Goal: Task Accomplishment & Management: Use online tool/utility

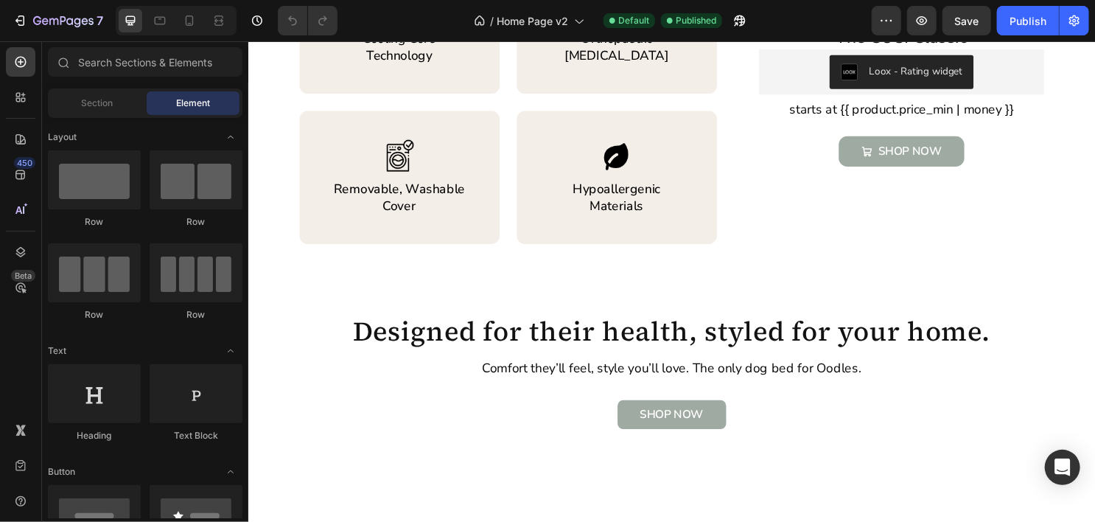
scroll to position [1025, 0]
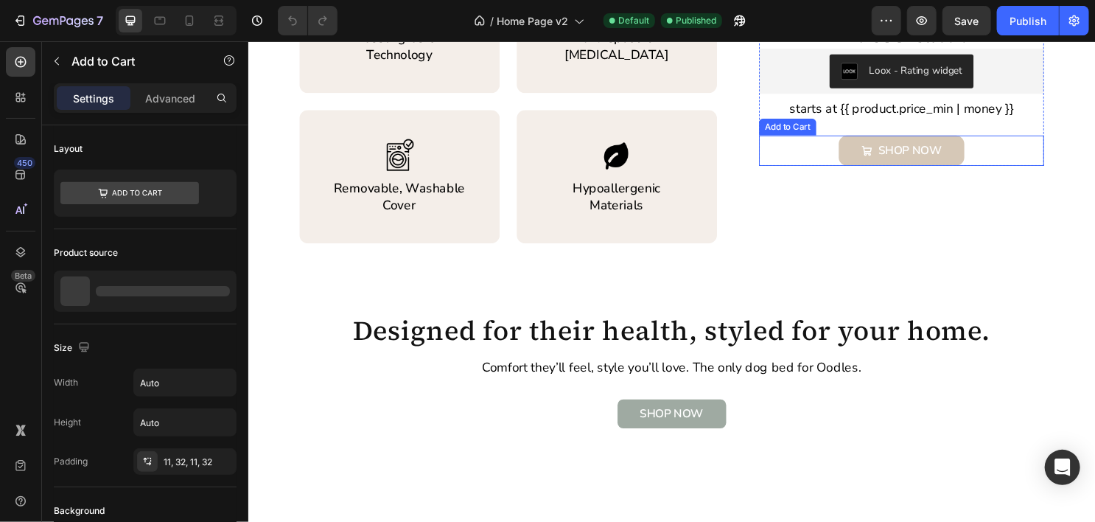
click at [967, 163] on button "SHOP NOW" at bounding box center [929, 154] width 131 height 32
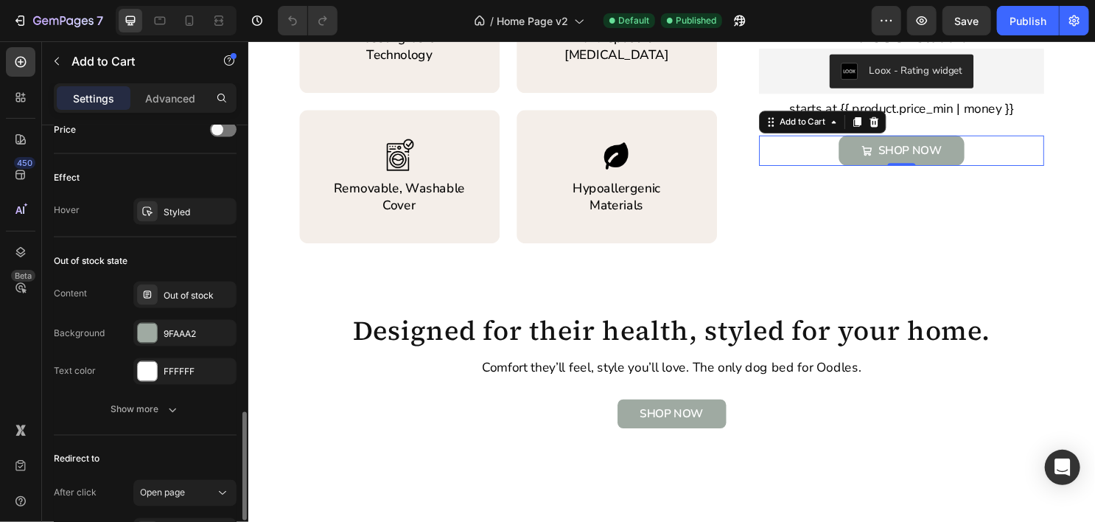
scroll to position [1152, 0]
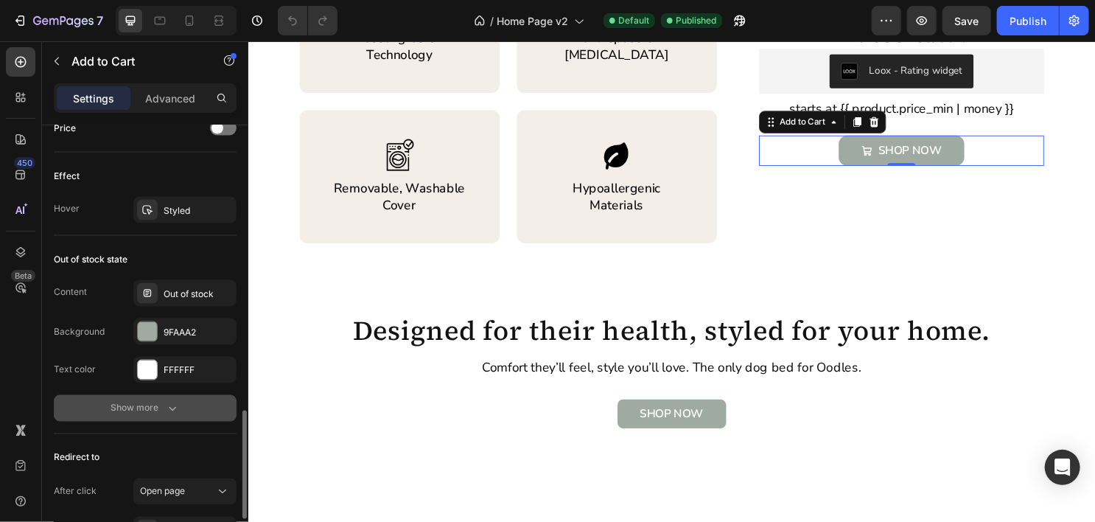
click at [182, 403] on button "Show more" at bounding box center [145, 408] width 183 height 27
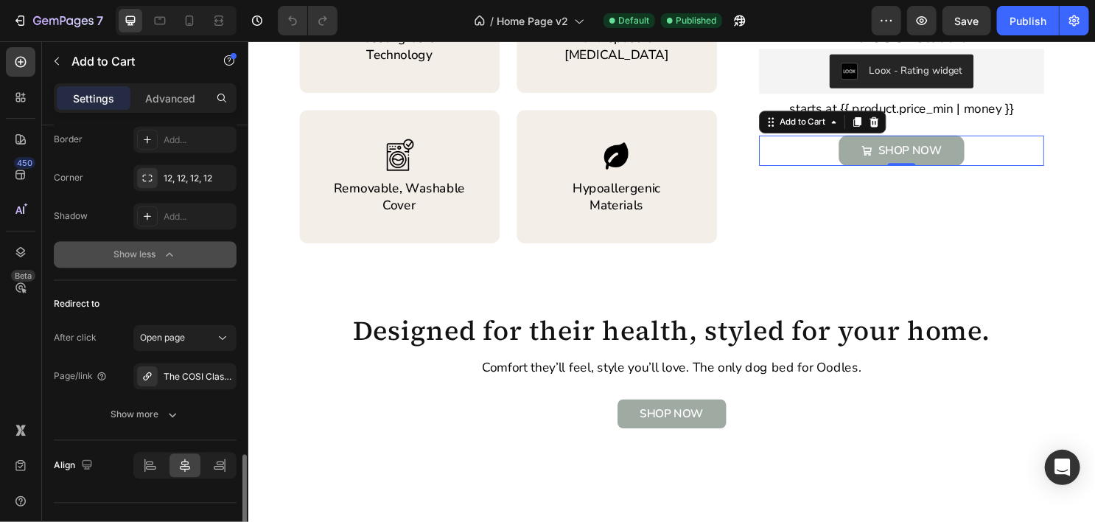
scroll to position [1421, 0]
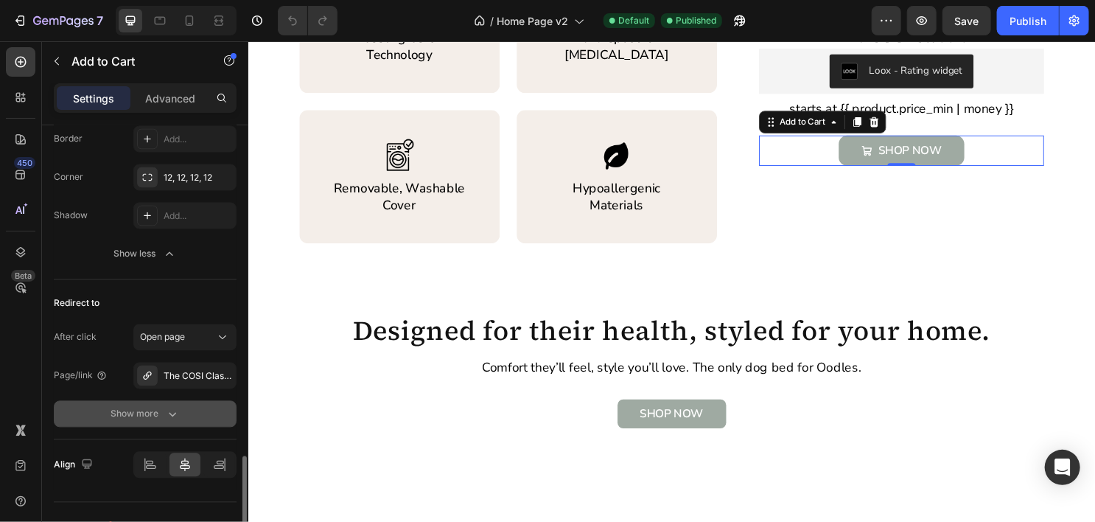
click at [165, 407] on icon "button" at bounding box center [172, 414] width 15 height 15
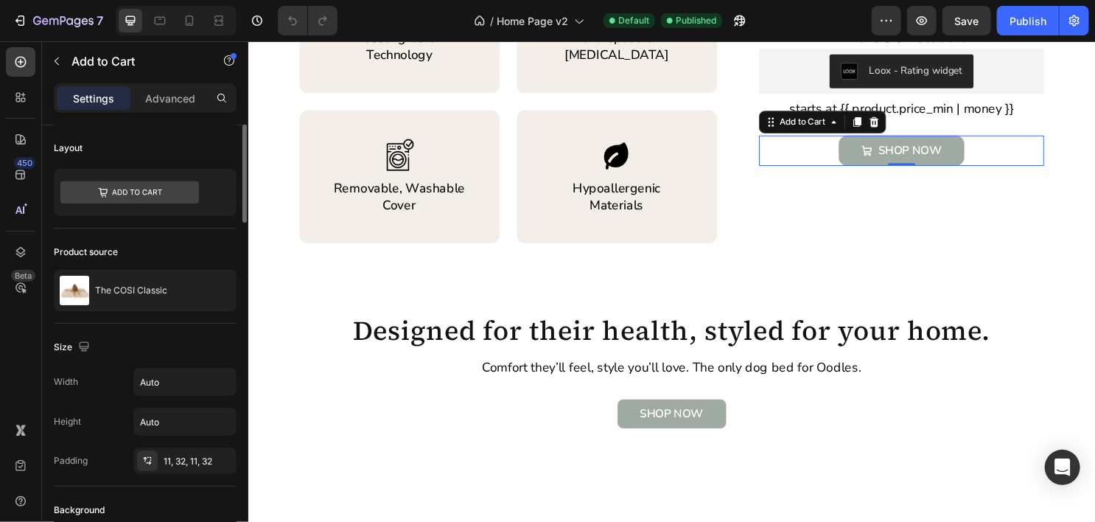
scroll to position [0, 0]
click at [221, 192] on icon at bounding box center [223, 193] width 15 height 15
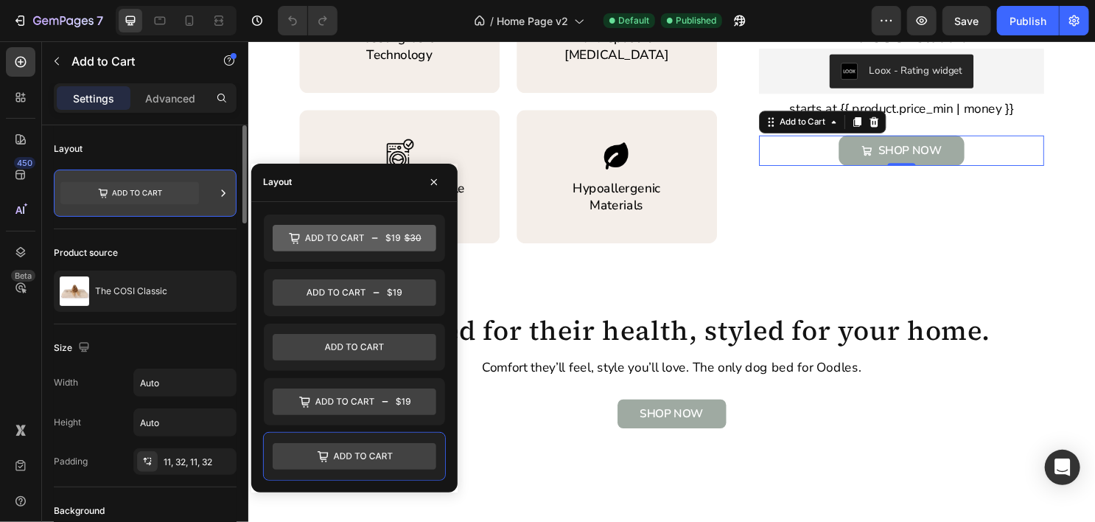
click at [221, 192] on icon at bounding box center [223, 193] width 15 height 15
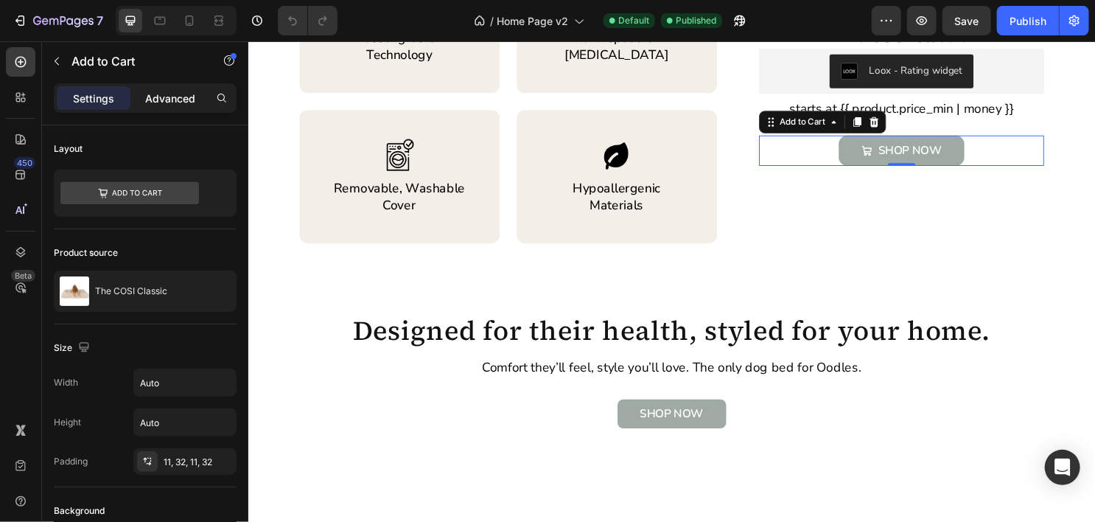
click at [178, 91] on p "Advanced" at bounding box center [170, 98] width 50 height 15
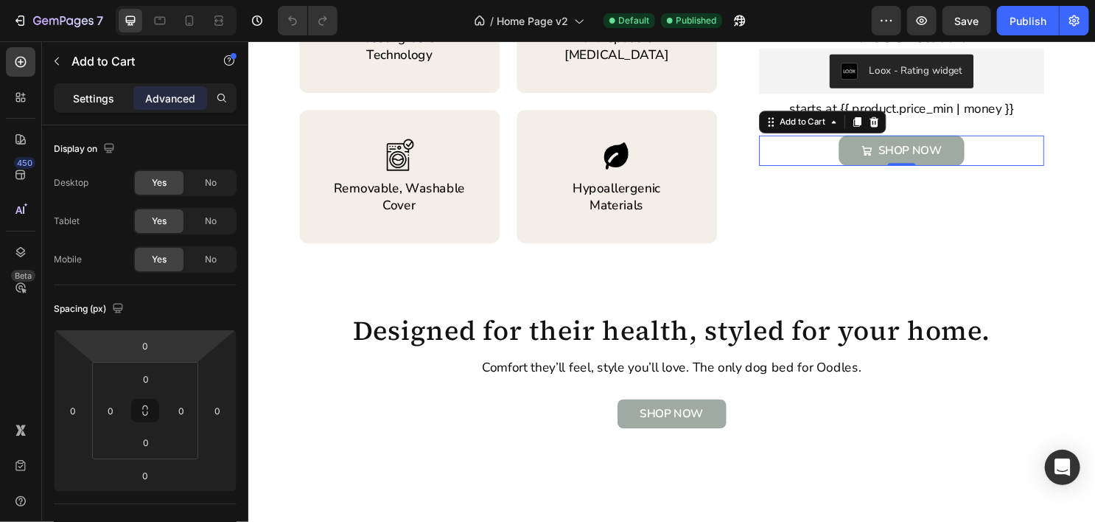
click at [93, 102] on p "Settings" at bounding box center [93, 98] width 41 height 15
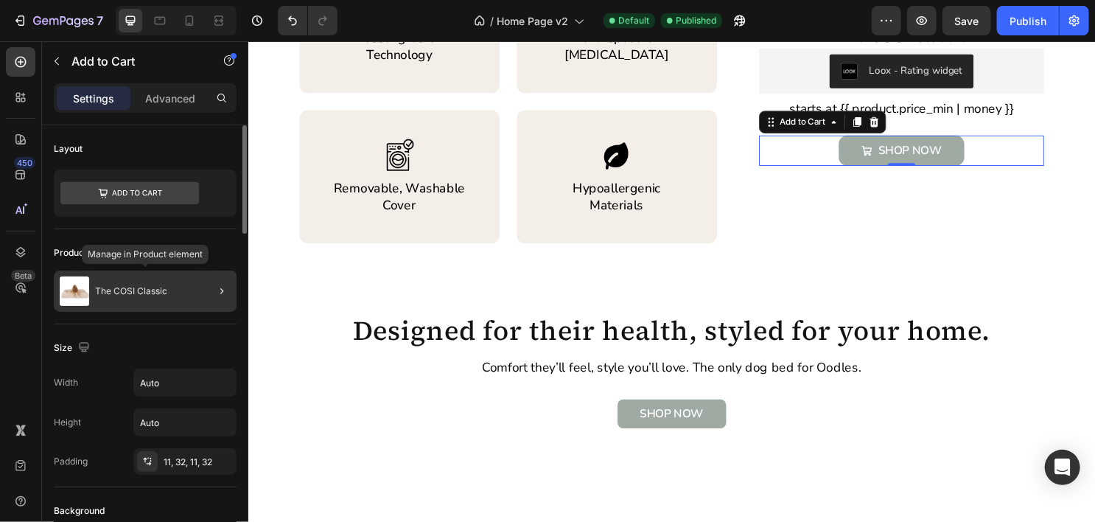
click at [170, 292] on div "The COSI Classic" at bounding box center [145, 290] width 183 height 41
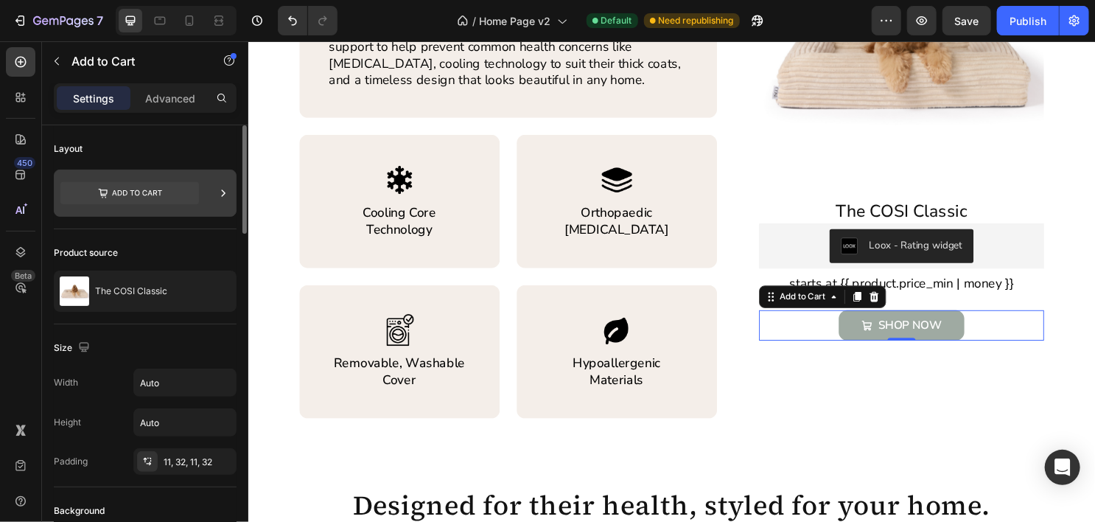
click at [224, 193] on icon at bounding box center [224, 192] width 4 height 7
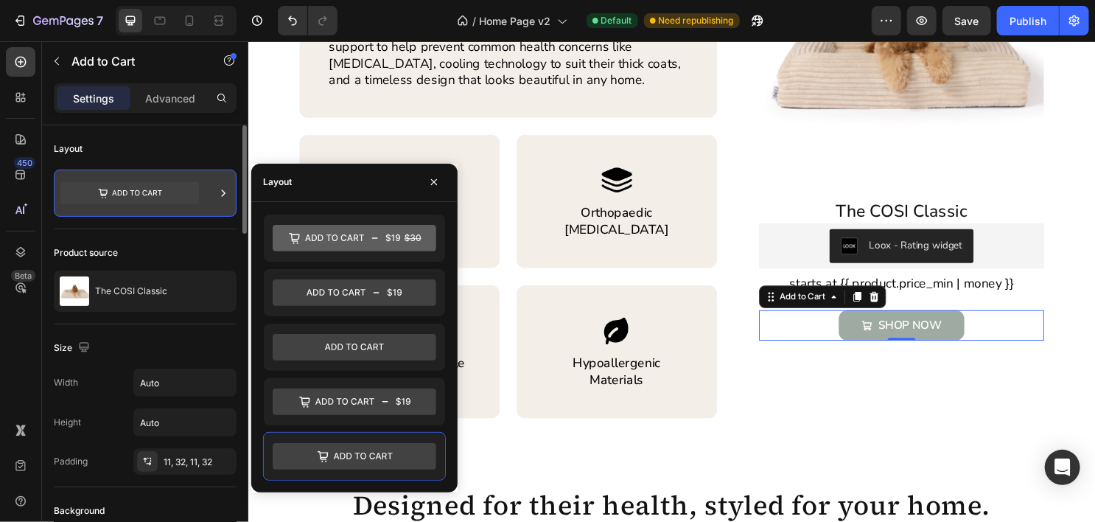
click at [224, 193] on icon at bounding box center [224, 192] width 4 height 7
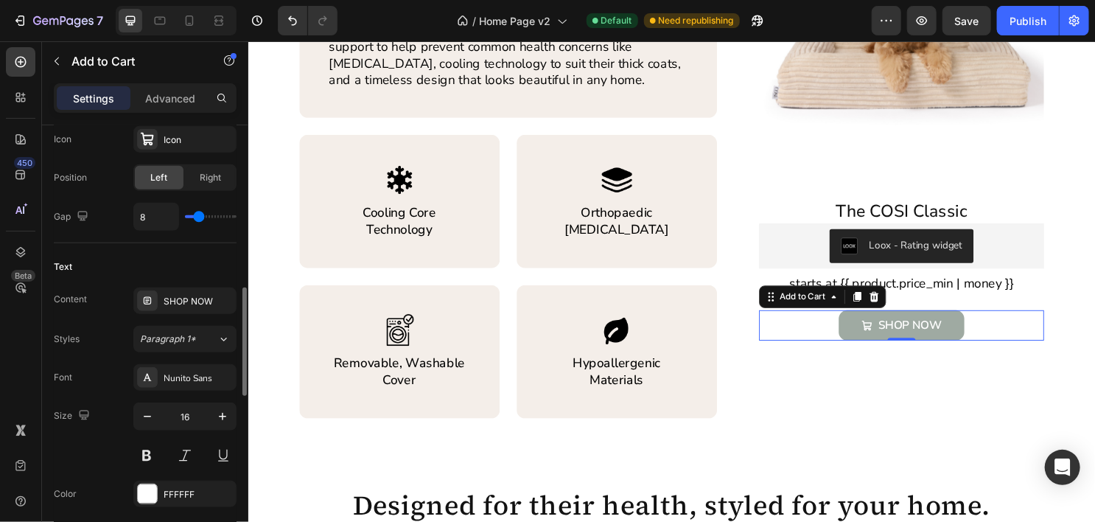
scroll to position [652, 0]
click at [176, 301] on div "SHOP NOW" at bounding box center [198, 300] width 69 height 13
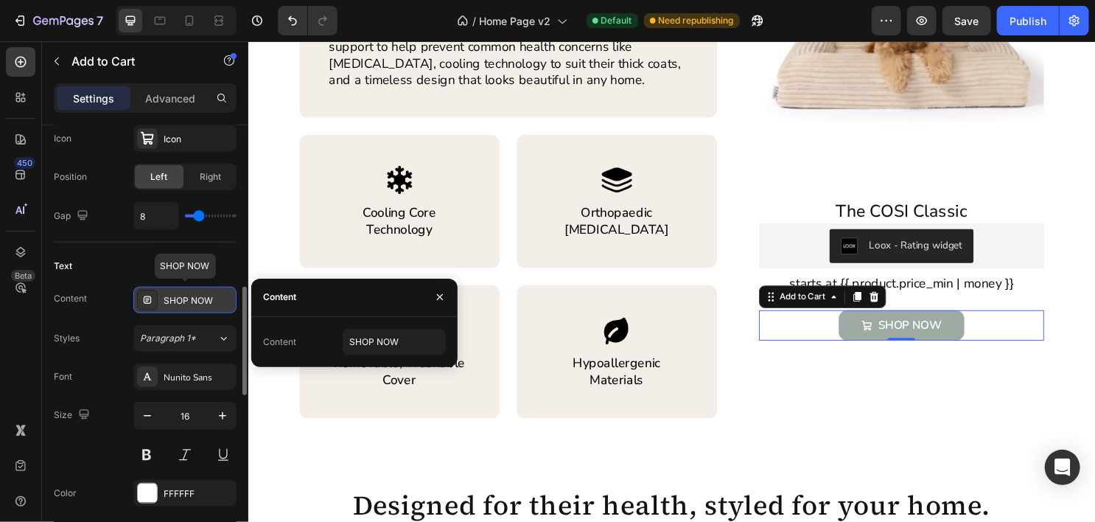
click at [176, 301] on div "SHOP NOW" at bounding box center [198, 300] width 69 height 13
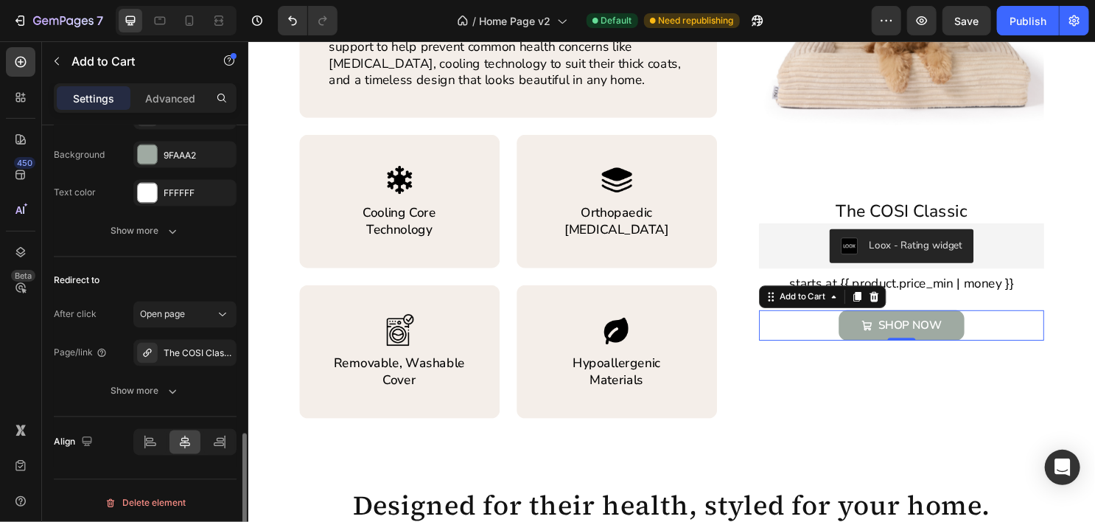
scroll to position [1330, 0]
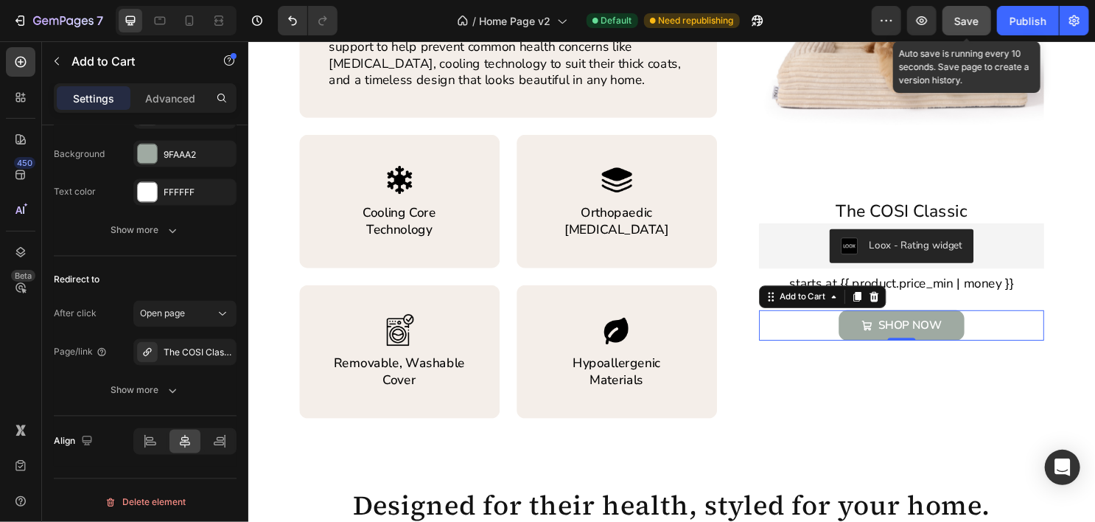
click at [958, 29] on button "Save" at bounding box center [966, 20] width 49 height 29
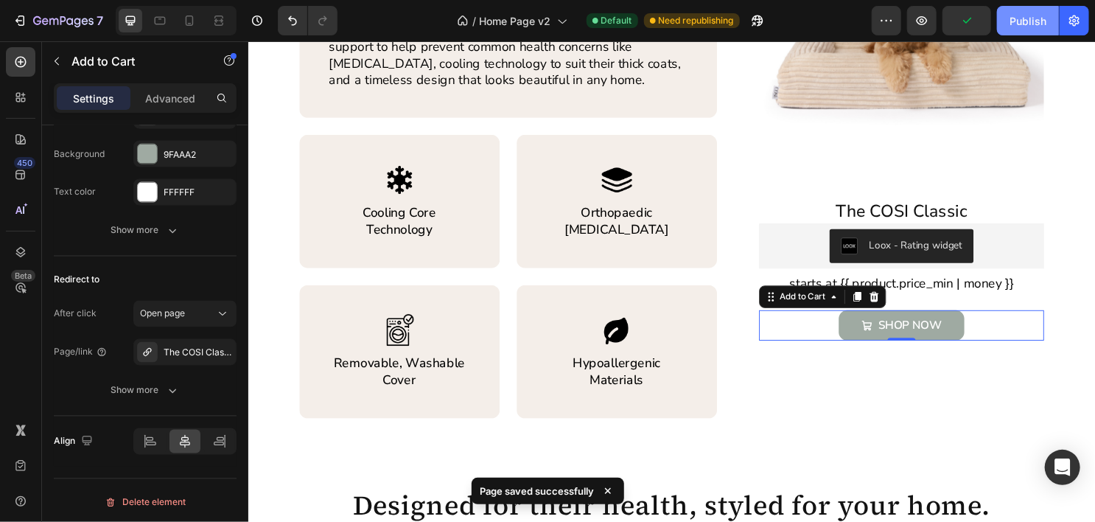
click at [1012, 27] on div "Publish" at bounding box center [1027, 20] width 37 height 15
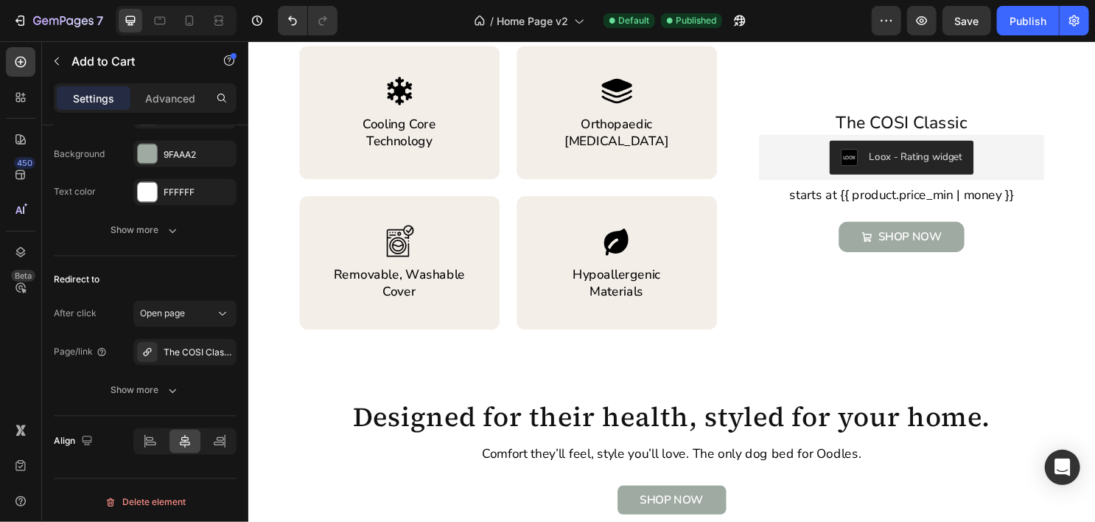
scroll to position [935, 0]
click at [1011, 24] on div "Publish" at bounding box center [1027, 20] width 37 height 15
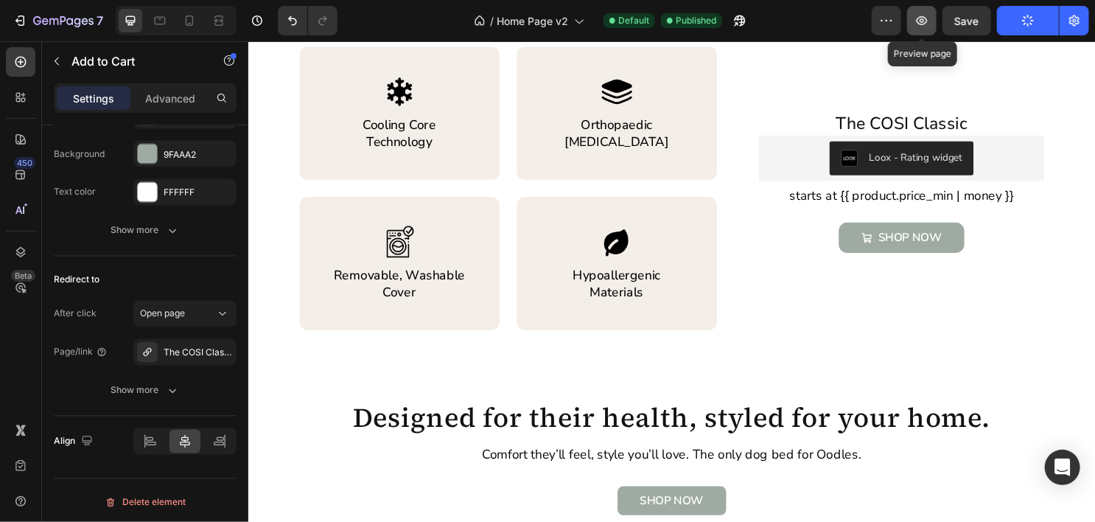
click at [928, 29] on button "button" at bounding box center [921, 20] width 29 height 29
